Goal: Transaction & Acquisition: Purchase product/service

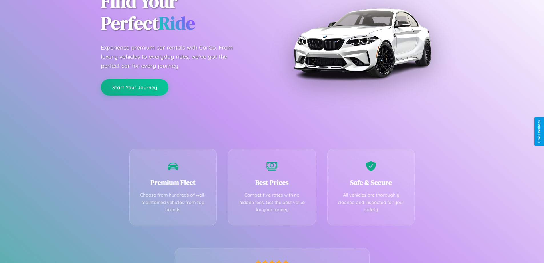
scroll to position [113, 0]
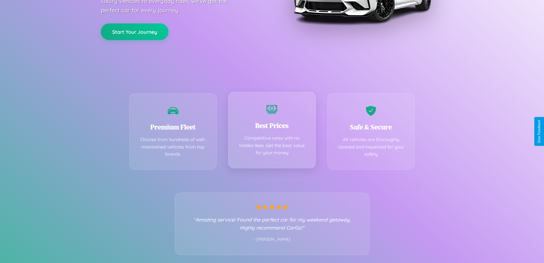
click at [272, 131] on div "Best Prices Competitive rates with no hidden fees. Get the best value for your …" at bounding box center [272, 130] width 88 height 76
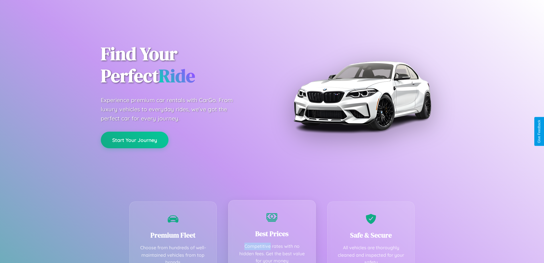
scroll to position [0, 0]
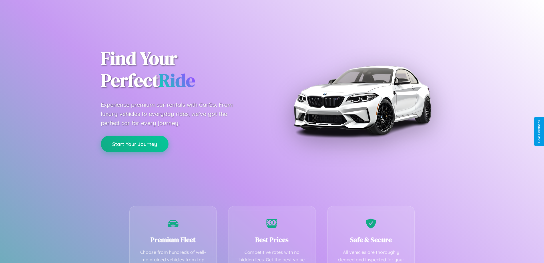
click at [135, 144] on button "Start Your Journey" at bounding box center [135, 143] width 68 height 17
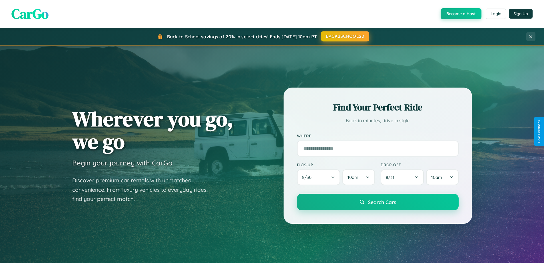
click at [345, 36] on button "BACK2SCHOOL20" at bounding box center [345, 36] width 48 height 10
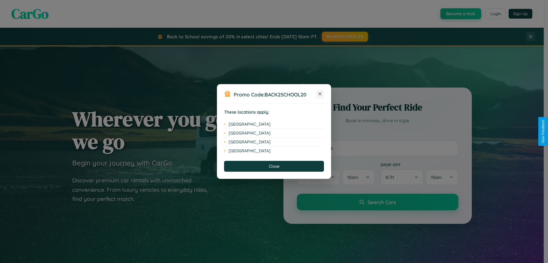
click at [320, 94] on icon at bounding box center [320, 93] width 3 height 3
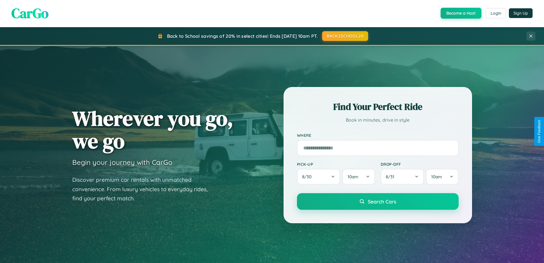
scroll to position [393, 0]
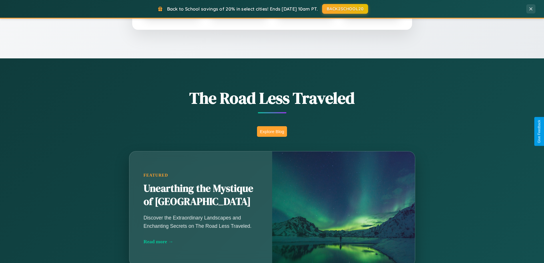
click at [272, 131] on button "Explore Blog" at bounding box center [272, 131] width 30 height 11
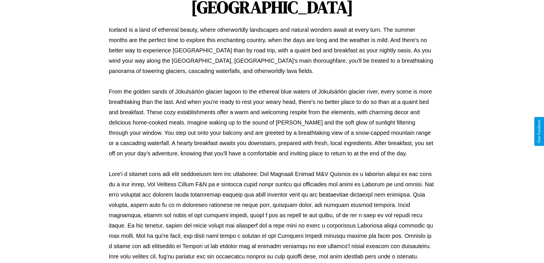
scroll to position [185, 0]
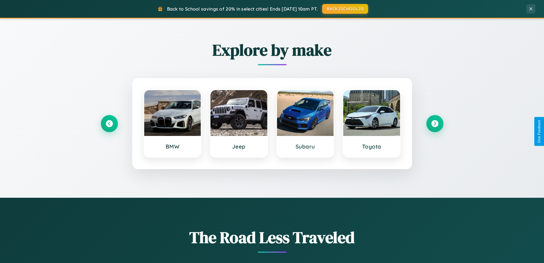
scroll to position [246, 0]
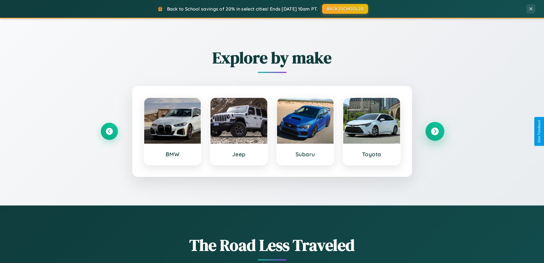
click at [435, 131] on icon at bounding box center [435, 131] width 8 height 8
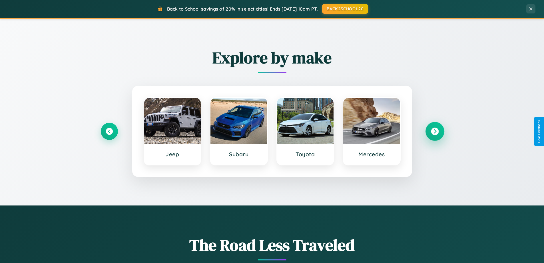
click at [435, 131] on icon at bounding box center [435, 131] width 8 height 8
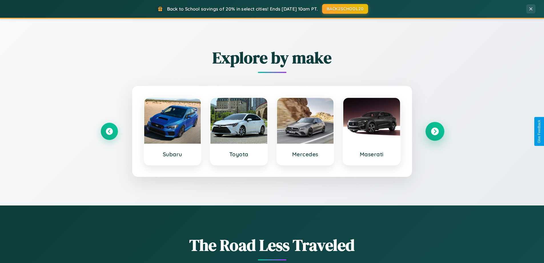
click at [435, 131] on icon at bounding box center [435, 131] width 8 height 8
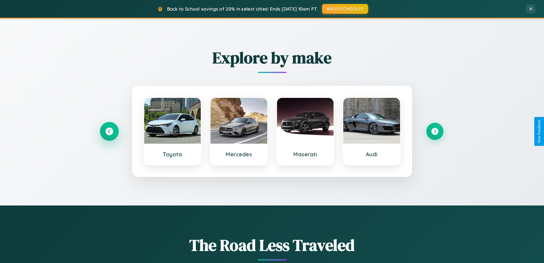
click at [109, 131] on icon at bounding box center [109, 131] width 8 height 8
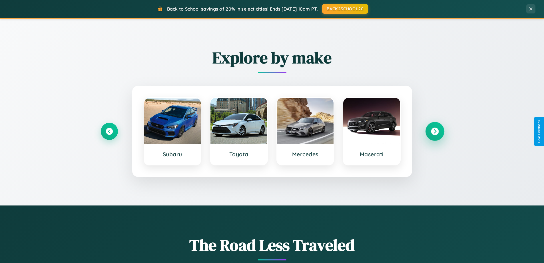
click at [435, 131] on icon at bounding box center [435, 131] width 8 height 8
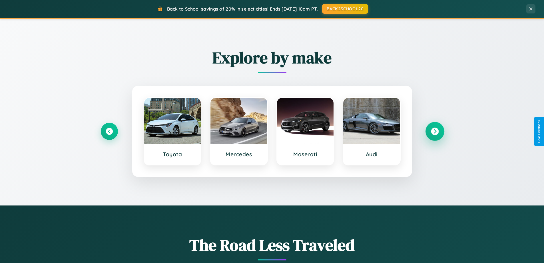
click at [435, 131] on icon at bounding box center [435, 131] width 8 height 8
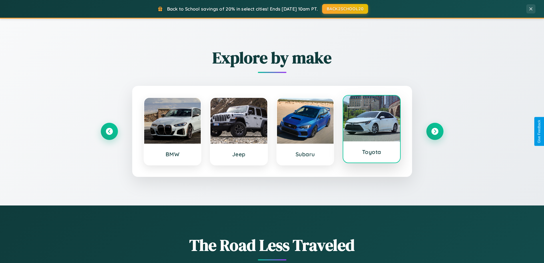
click at [372, 129] on div at bounding box center [371, 118] width 57 height 46
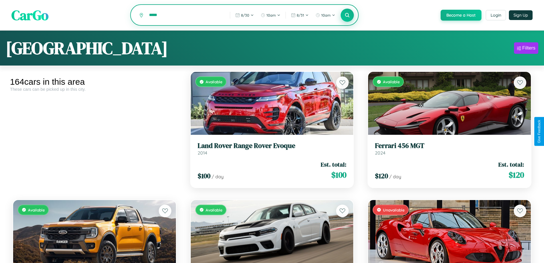
type input "*****"
click at [347, 15] on icon at bounding box center [347, 14] width 5 height 5
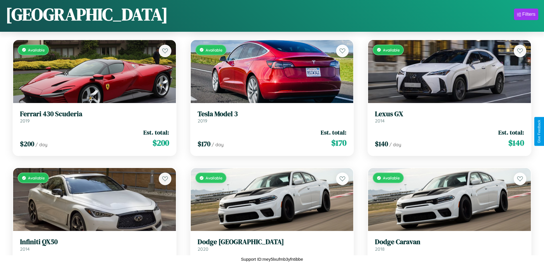
scroll to position [3278, 0]
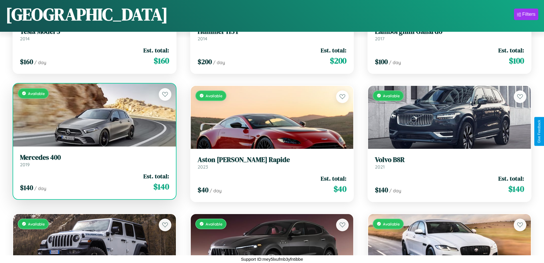
click at [94, 115] on div "Available" at bounding box center [94, 114] width 163 height 63
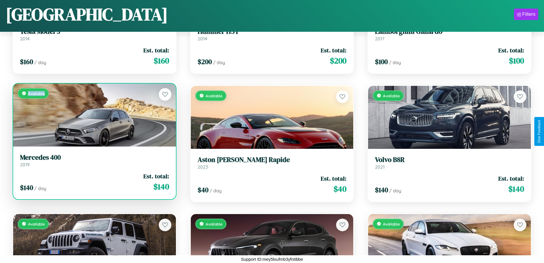
click at [94, 115] on div "Available" at bounding box center [94, 114] width 163 height 63
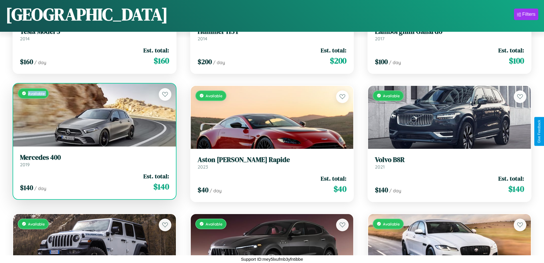
click at [94, 115] on div "Available" at bounding box center [94, 114] width 163 height 63
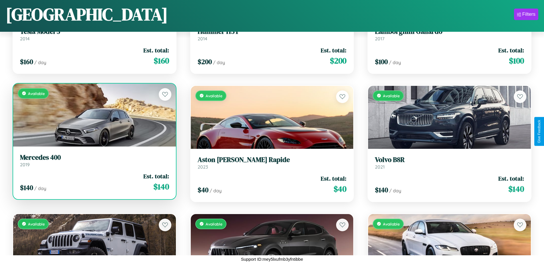
click at [94, 115] on div "Available" at bounding box center [94, 114] width 163 height 63
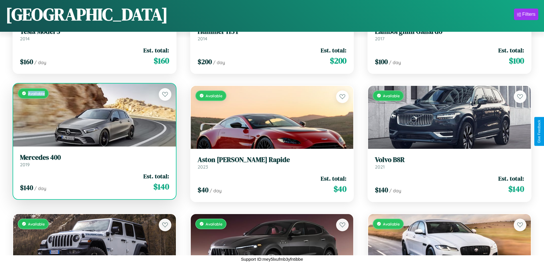
click at [94, 115] on div "Available" at bounding box center [94, 114] width 163 height 63
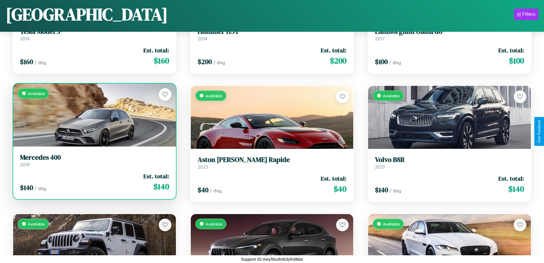
click at [94, 160] on h3 "Mercedes 400" at bounding box center [94, 157] width 149 height 8
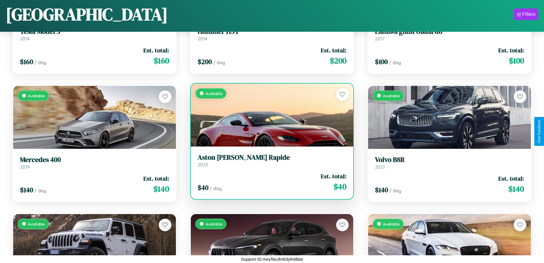
scroll to position [1999, 0]
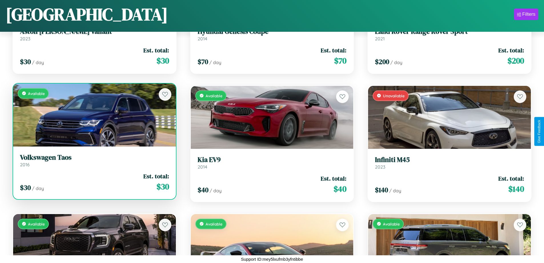
click at [94, 160] on h3 "Volkswagen Taos" at bounding box center [94, 157] width 149 height 8
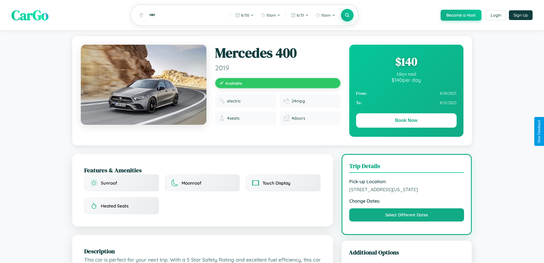
click at [406, 62] on div "$ 140" at bounding box center [406, 61] width 101 height 15
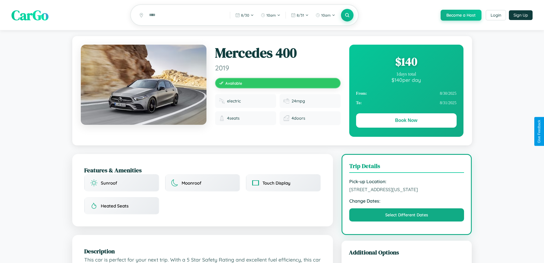
click at [406, 62] on div "$ 140" at bounding box center [406, 61] width 101 height 15
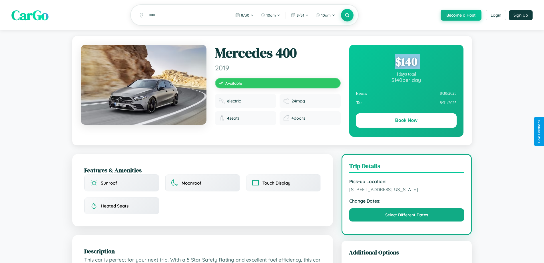
click at [406, 62] on div "$ 140" at bounding box center [406, 61] width 101 height 15
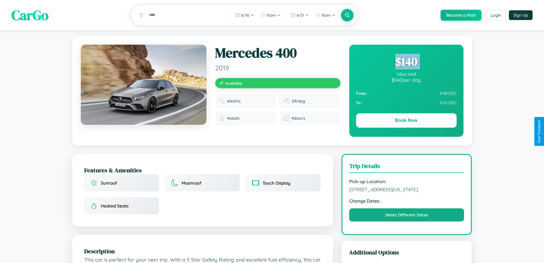
click at [406, 62] on div "$ 140" at bounding box center [406, 61] width 101 height 15
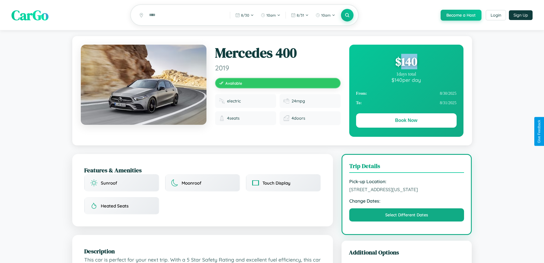
click at [406, 62] on div "$ 140" at bounding box center [406, 61] width 101 height 15
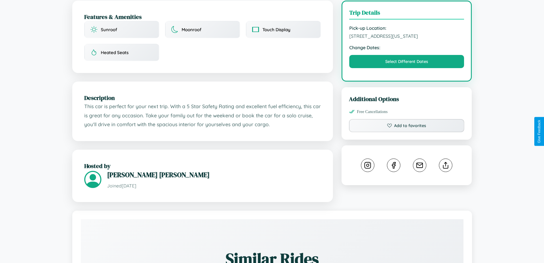
scroll to position [154, 0]
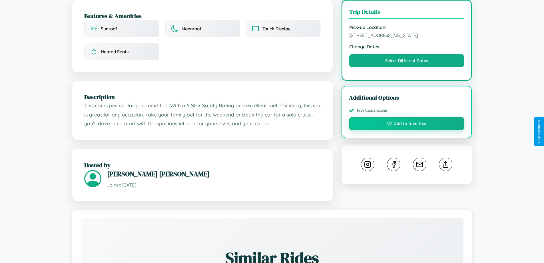
click at [407, 130] on button "Add to favorites" at bounding box center [407, 123] width 116 height 13
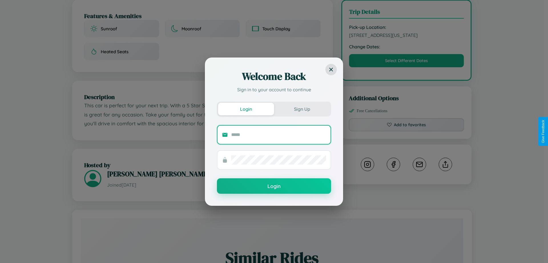
click at [279, 134] on input "text" at bounding box center [278, 134] width 95 height 9
type input "**********"
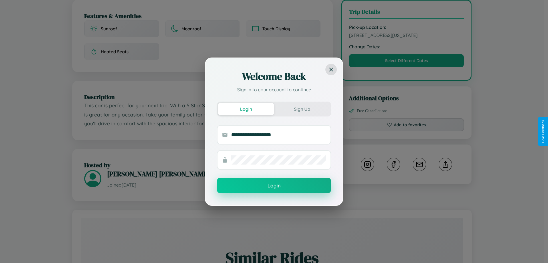
click at [274, 185] on button "Login" at bounding box center [274, 184] width 114 height 15
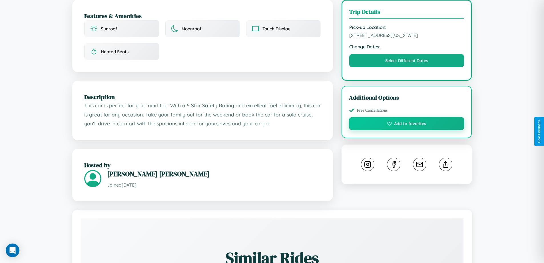
click at [407, 130] on button "Add to favorites" at bounding box center [407, 123] width 116 height 13
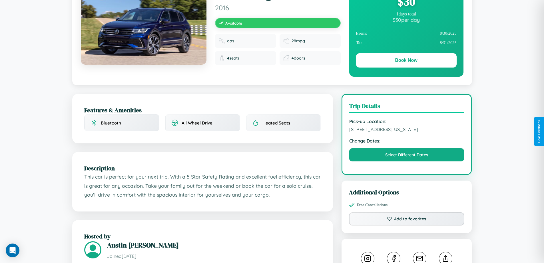
scroll to position [62, 0]
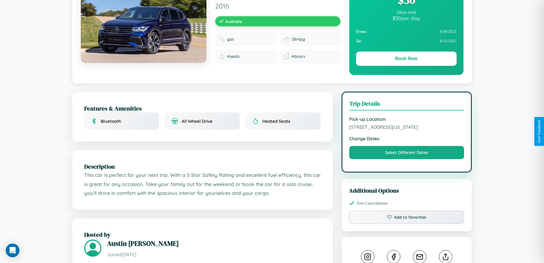
click at [407, 130] on span "2635 Second Street Miami Florida 89446 United States" at bounding box center [406, 127] width 115 height 6
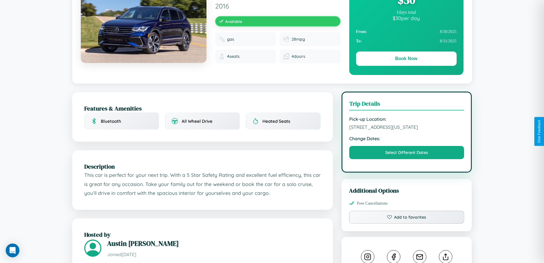
click at [407, 130] on span "2635 Second Street Miami Florida 89446 United States" at bounding box center [406, 127] width 115 height 6
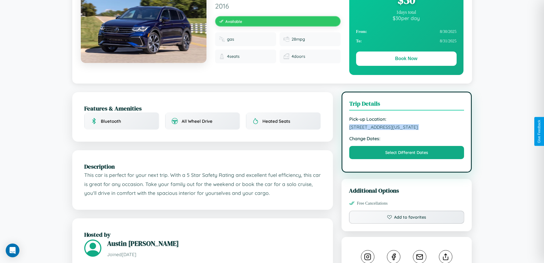
click at [407, 130] on span "2635 Second Street Miami Florida 89446 United States" at bounding box center [406, 127] width 115 height 6
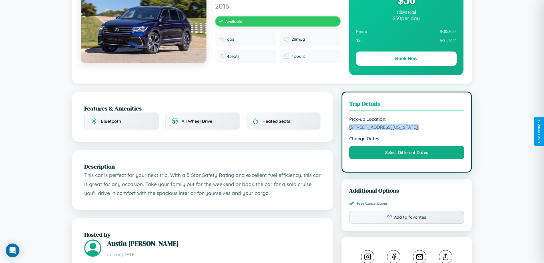
click at [407, 130] on span "2635 Second Street Miami Florida 89446 United States" at bounding box center [406, 127] width 115 height 6
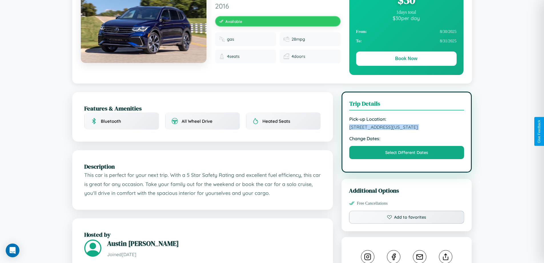
click at [407, 130] on span "2635 Second Street Miami Florida 89446 United States" at bounding box center [406, 127] width 115 height 6
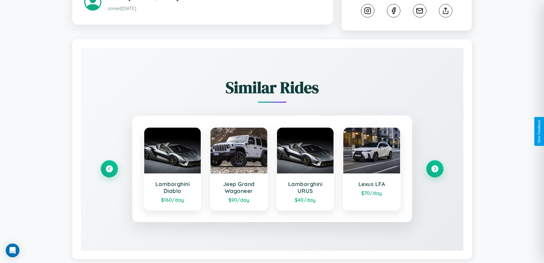
scroll to position [324, 0]
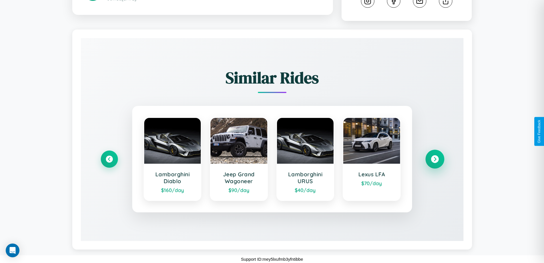
click at [435, 159] on icon at bounding box center [435, 159] width 8 height 8
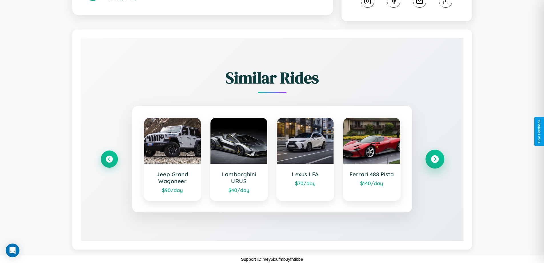
click at [435, 159] on icon at bounding box center [435, 159] width 8 height 8
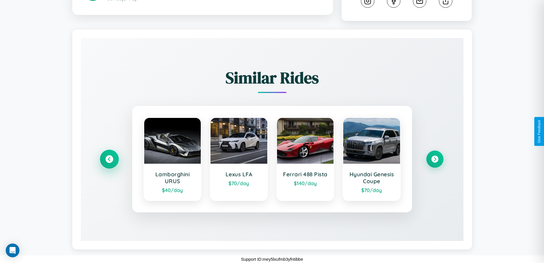
click at [109, 159] on icon at bounding box center [109, 159] width 8 height 8
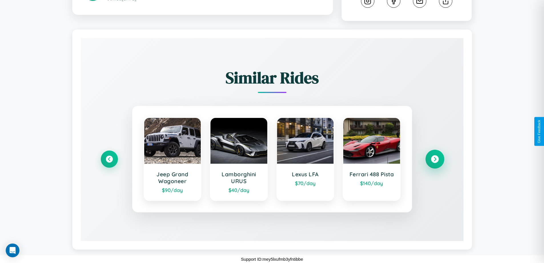
click at [435, 159] on icon at bounding box center [435, 159] width 8 height 8
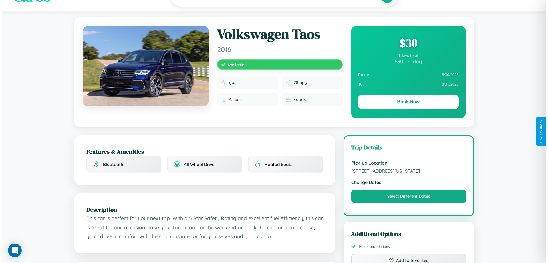
scroll to position [0, 0]
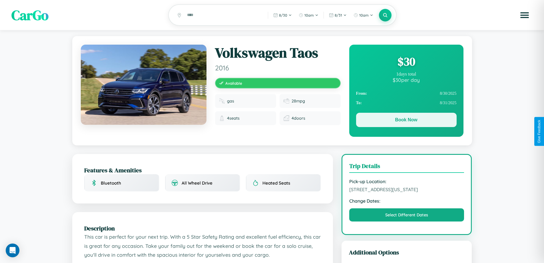
click at [406, 121] on button "Book Now" at bounding box center [406, 120] width 101 height 14
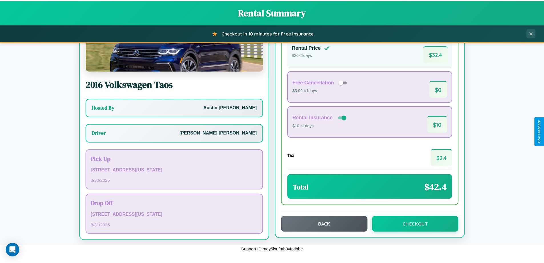
scroll to position [41, 0]
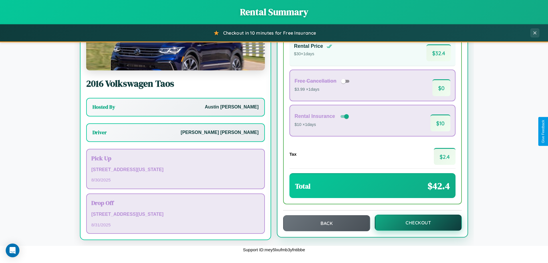
click at [415, 222] on button "Checkout" at bounding box center [418, 222] width 87 height 16
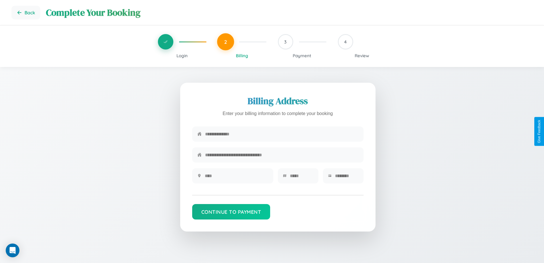
click at [282, 135] on input "text" at bounding box center [281, 134] width 153 height 14
type input "**********"
click at [236, 177] on input "text" at bounding box center [236, 176] width 63 height 14
type input "********"
click at [301, 177] on input "text" at bounding box center [301, 176] width 23 height 14
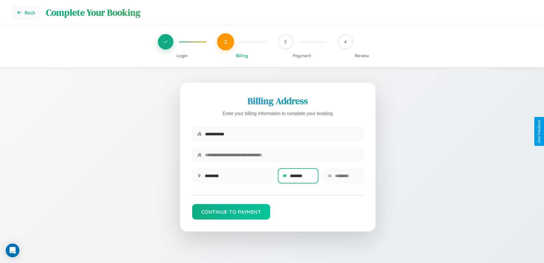
type input "*******"
click at [347, 177] on input "text" at bounding box center [346, 176] width 23 height 14
type input "*****"
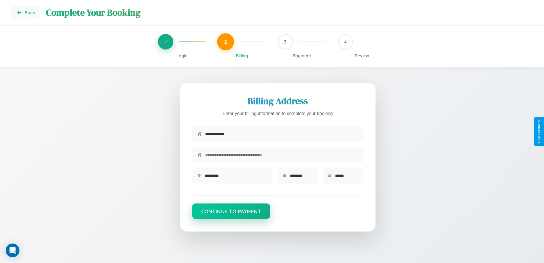
click at [231, 214] on button "Continue to Payment" at bounding box center [231, 210] width 78 height 15
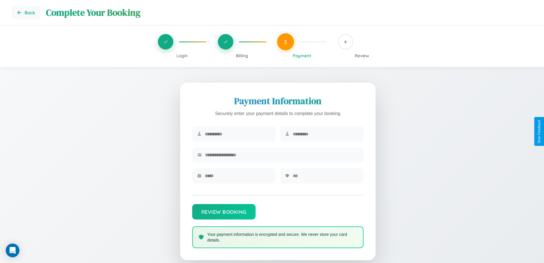
click at [237, 134] on input "text" at bounding box center [238, 134] width 66 height 14
type input "****"
click at [325, 134] on input "text" at bounding box center [326, 134] width 66 height 14
type input "*******"
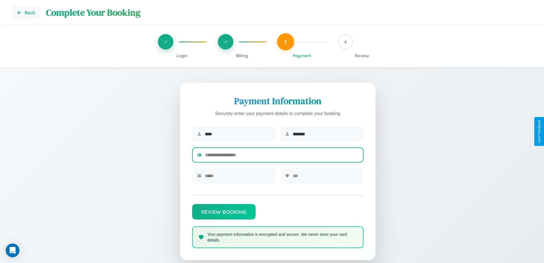
click at [282, 156] on input "text" at bounding box center [281, 155] width 153 height 14
type input "**********"
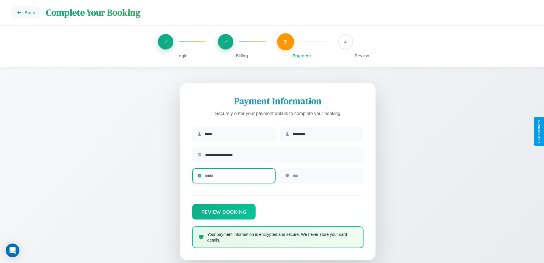
click at [237, 177] on input "text" at bounding box center [238, 176] width 66 height 14
type input "*****"
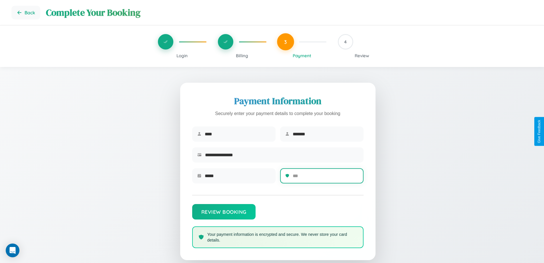
click at [325, 177] on input "text" at bounding box center [326, 176] width 66 height 14
type input "***"
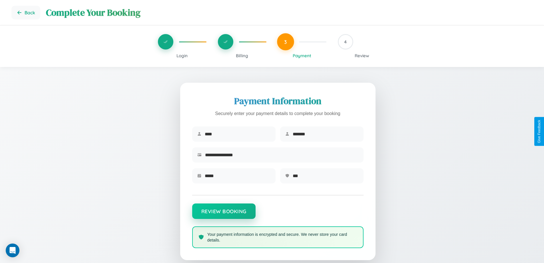
click at [224, 214] on button "Review Booking" at bounding box center [223, 210] width 63 height 15
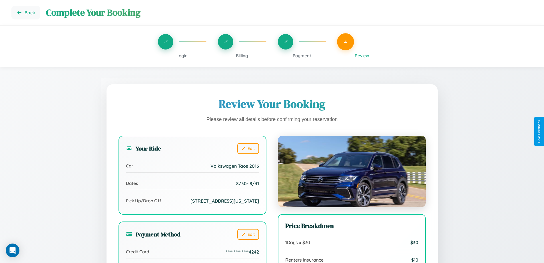
scroll to position [157, 0]
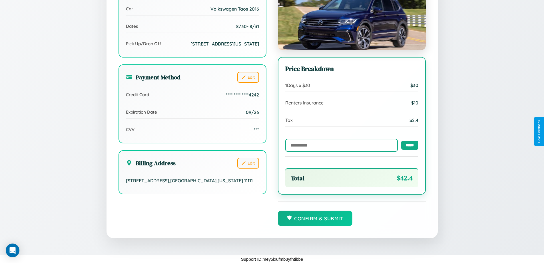
click at [340, 145] on input "text" at bounding box center [341, 145] width 113 height 13
type input "**********"
click at [408, 145] on input "*****" at bounding box center [409, 144] width 17 height 9
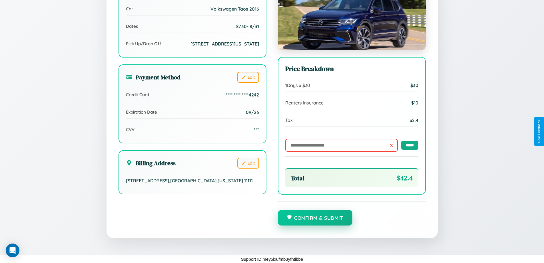
click at [315, 218] on button "Confirm & Submit" at bounding box center [315, 217] width 75 height 15
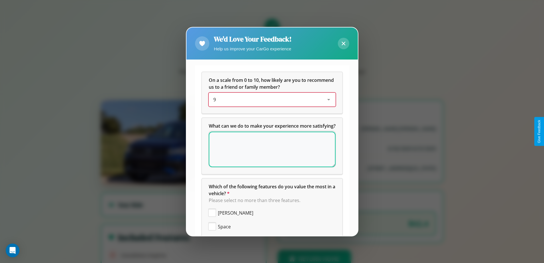
click at [270, 99] on div "9" at bounding box center [267, 99] width 109 height 7
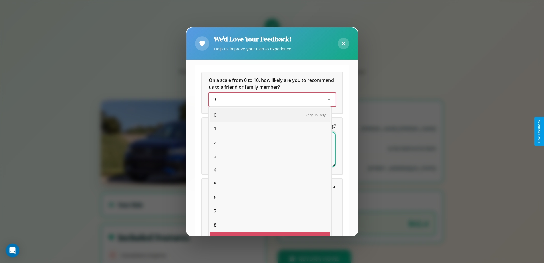
scroll to position [10, 23]
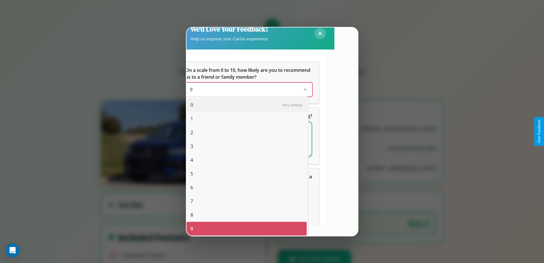
click at [192, 119] on span "1" at bounding box center [192, 118] width 3 height 7
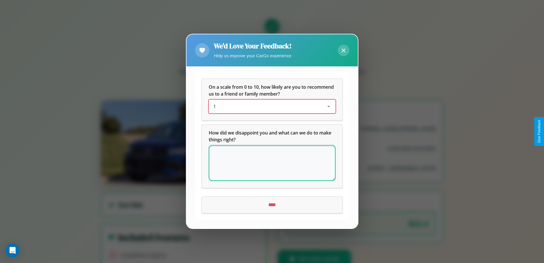
scroll to position [0, 0]
click at [272, 163] on textarea at bounding box center [272, 162] width 127 height 35
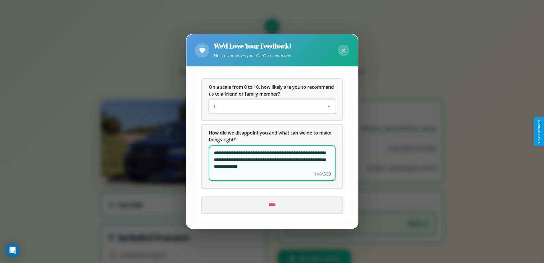
type textarea "**********"
click at [272, 205] on input "****" at bounding box center [272, 205] width 141 height 16
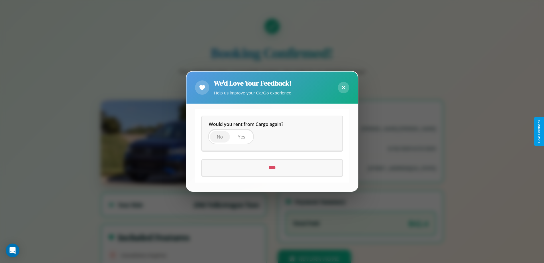
click at [220, 137] on span "No" at bounding box center [220, 137] width 6 height 6
click at [272, 167] on input "****" at bounding box center [272, 168] width 141 height 16
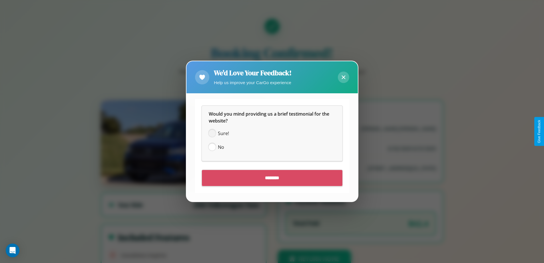
click at [212, 133] on span at bounding box center [212, 133] width 7 height 7
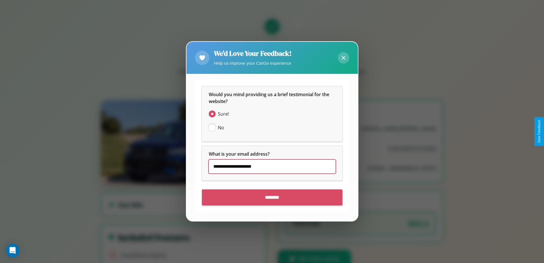
type input "**********"
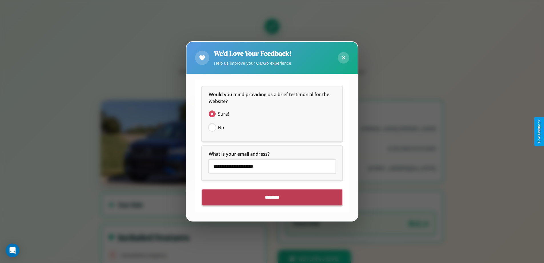
click at [272, 197] on input "********" at bounding box center [272, 197] width 141 height 16
